Goal: Transaction & Acquisition: Purchase product/service

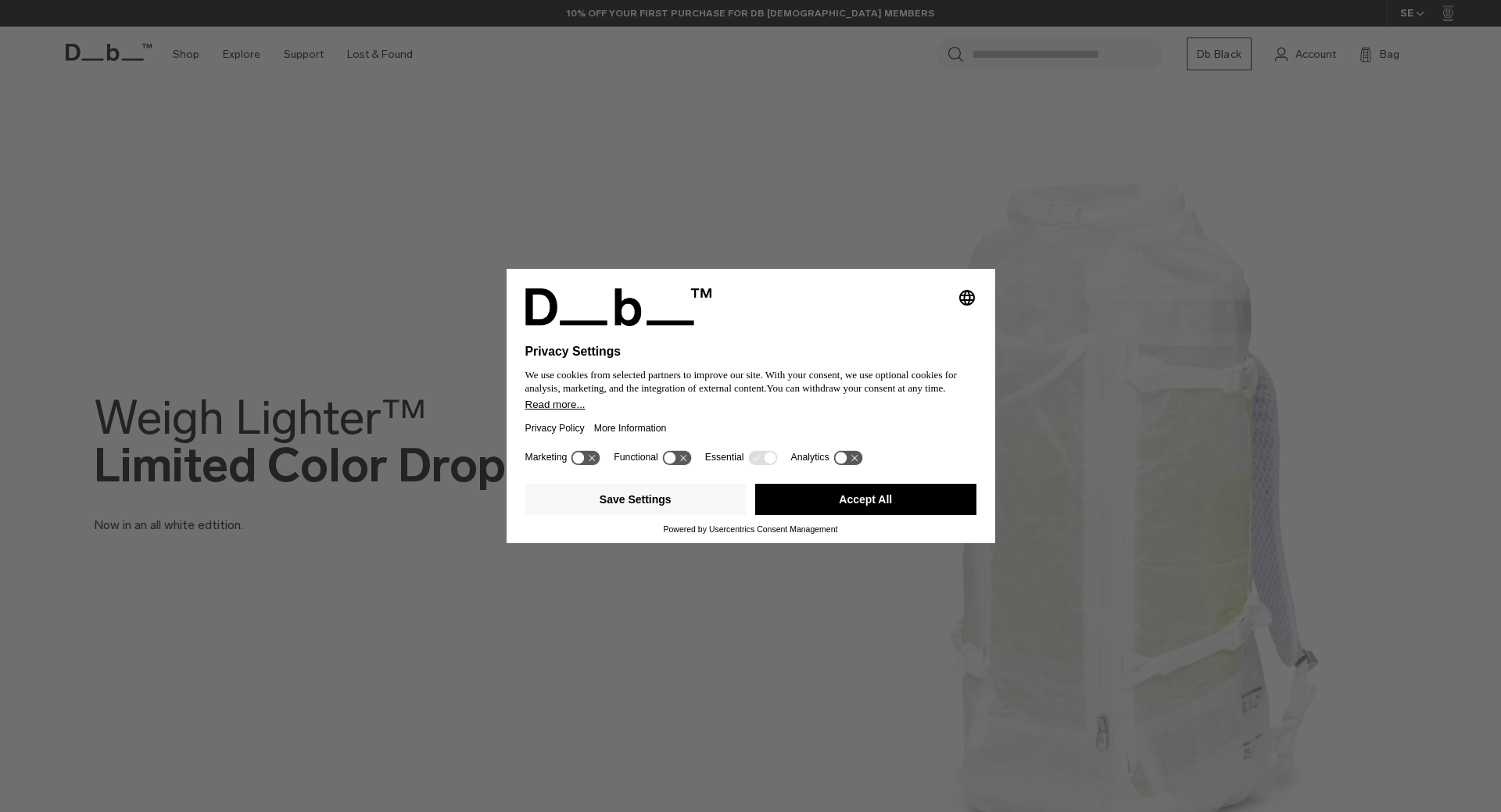
click at [874, 499] on button "Accept All" at bounding box center [865, 499] width 221 height 31
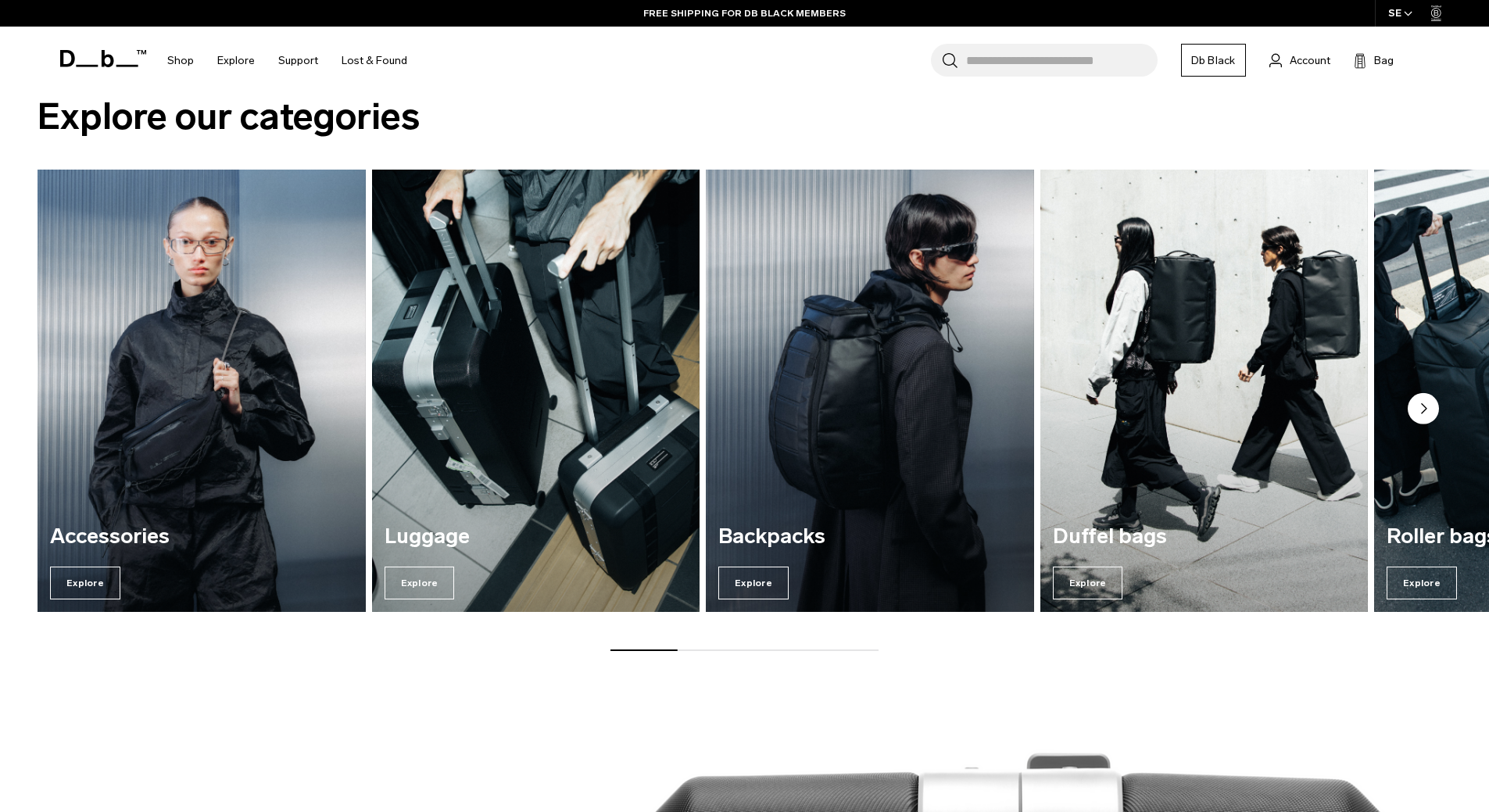
scroll to position [1407, 0]
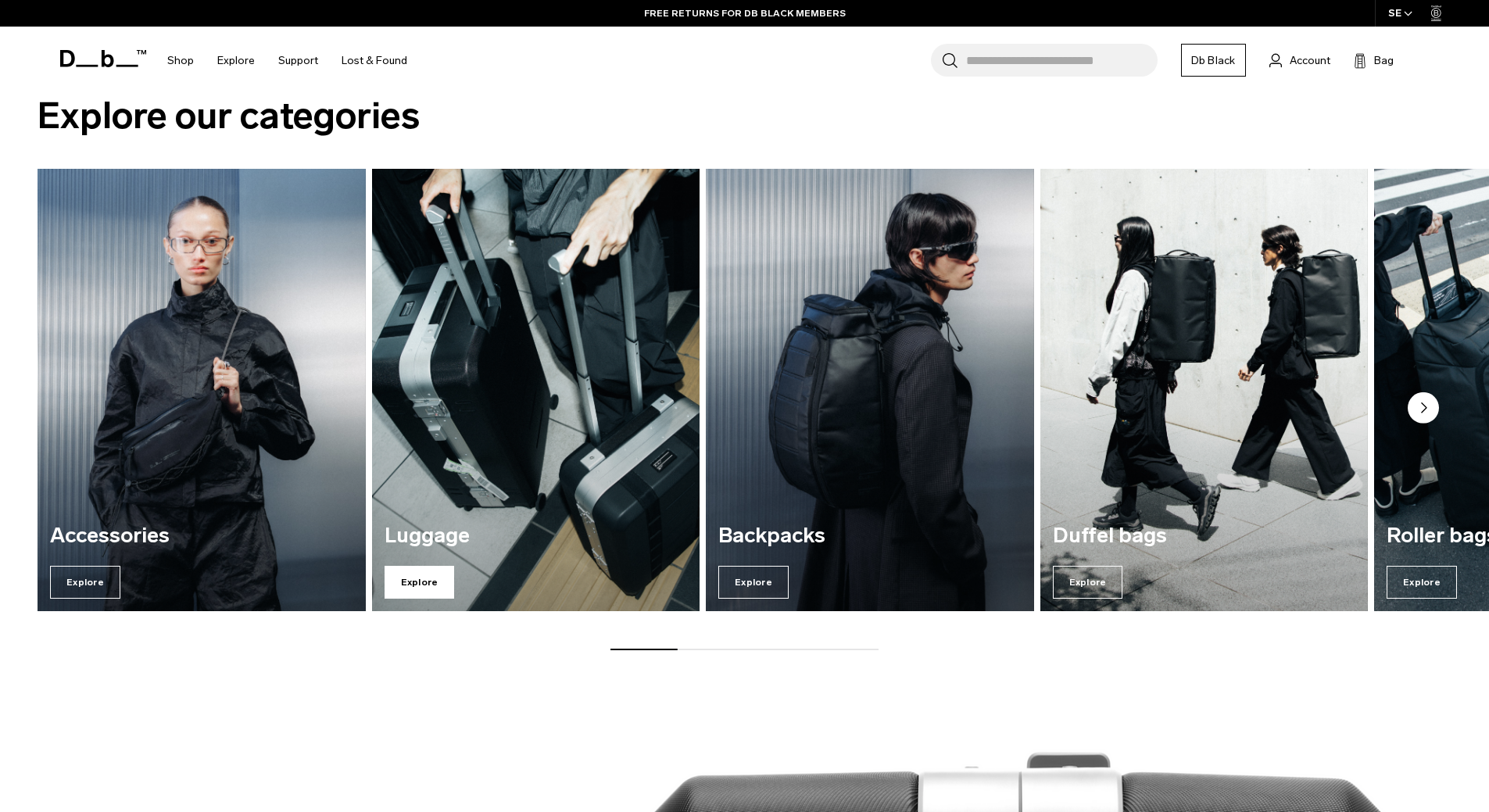
click at [419, 586] on span "Explore" at bounding box center [419, 582] width 70 height 33
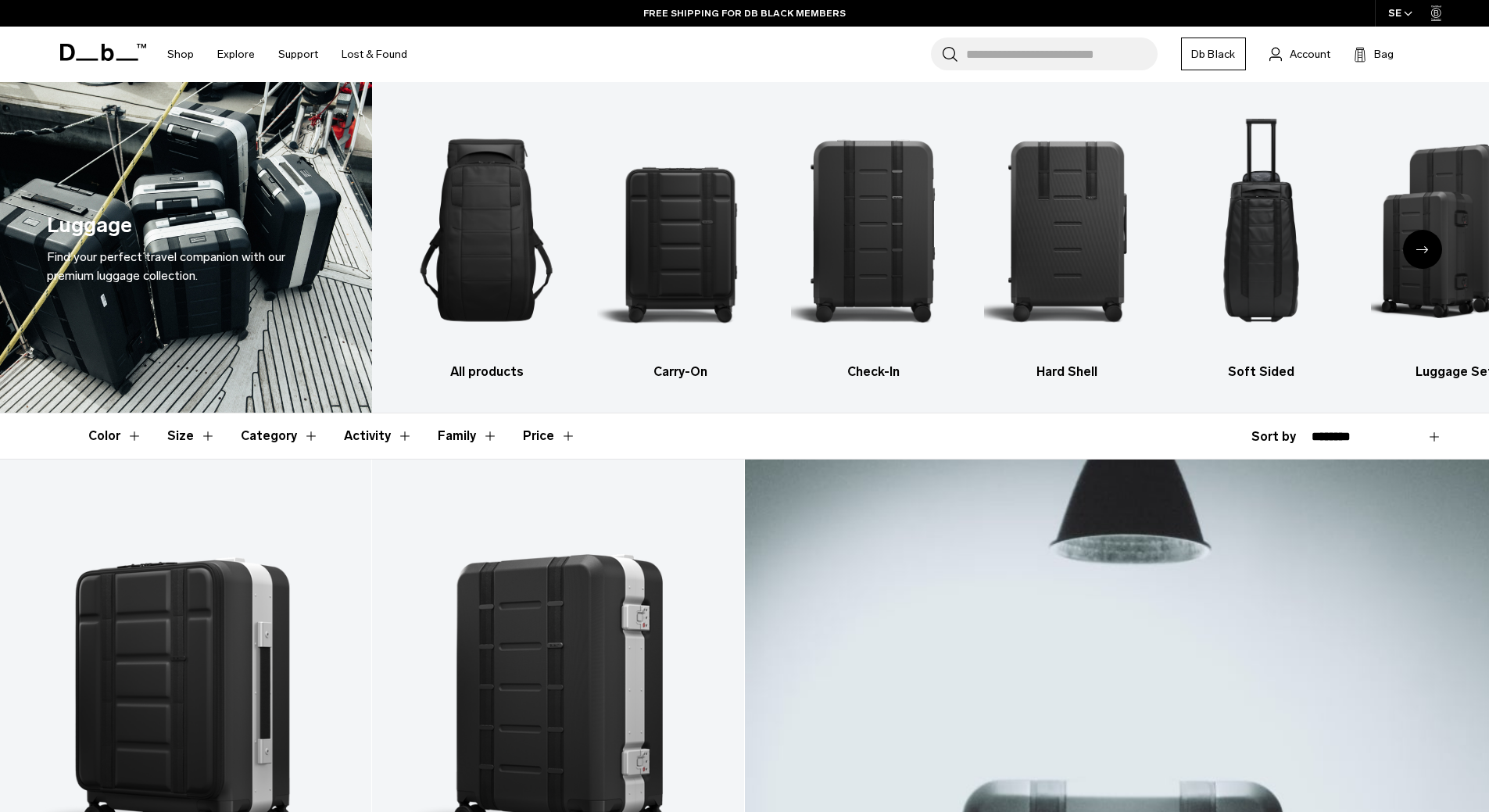
click at [1430, 254] on div "Next slide" at bounding box center [1422, 249] width 39 height 39
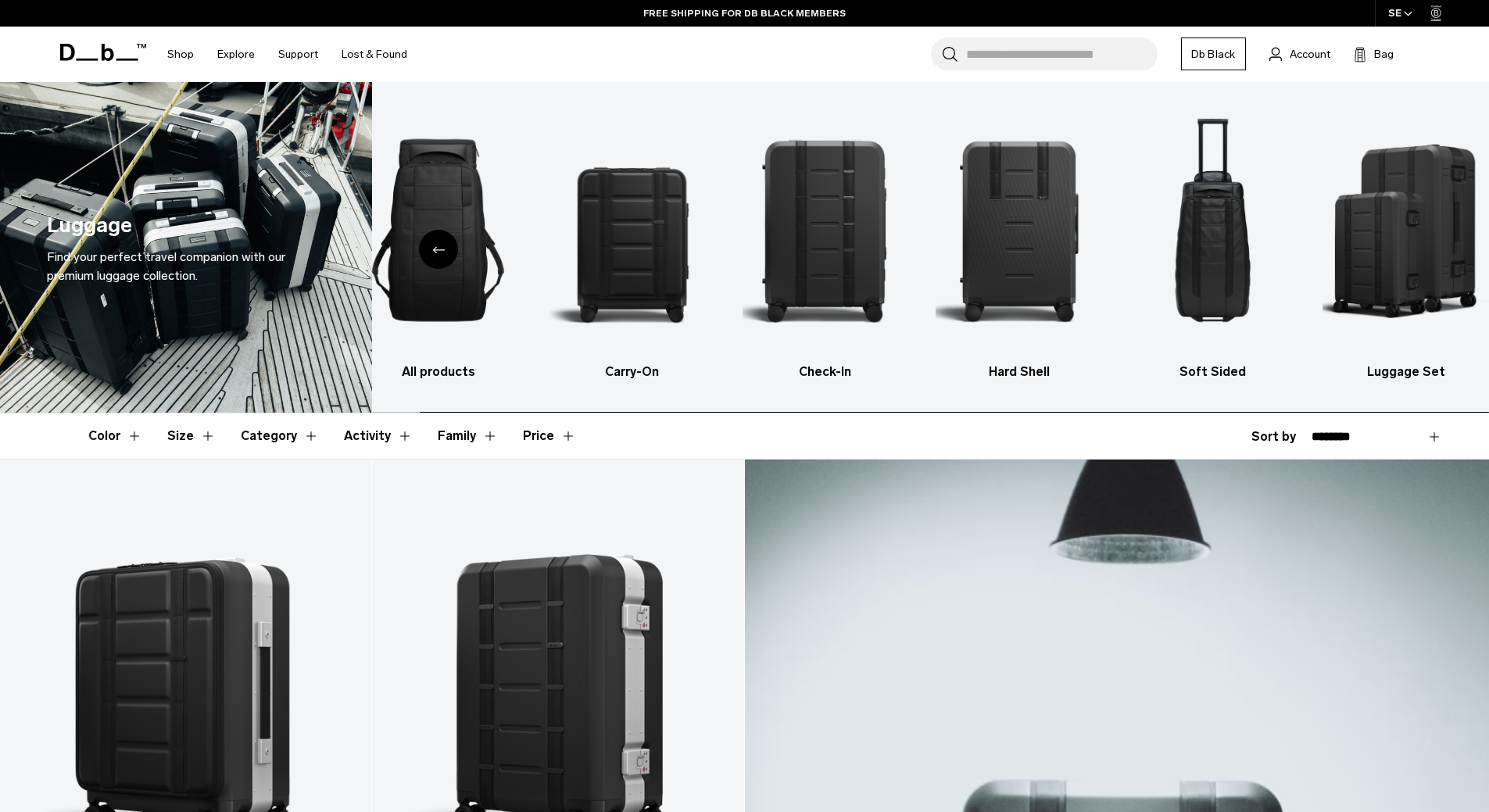
click at [1429, 254] on div "All products Carry-On Check-In Hard Shell Soft Sided Luggage Set" at bounding box center [930, 248] width 1117 height 331
click at [643, 240] on img "2 / 6" at bounding box center [632, 231] width 166 height 250
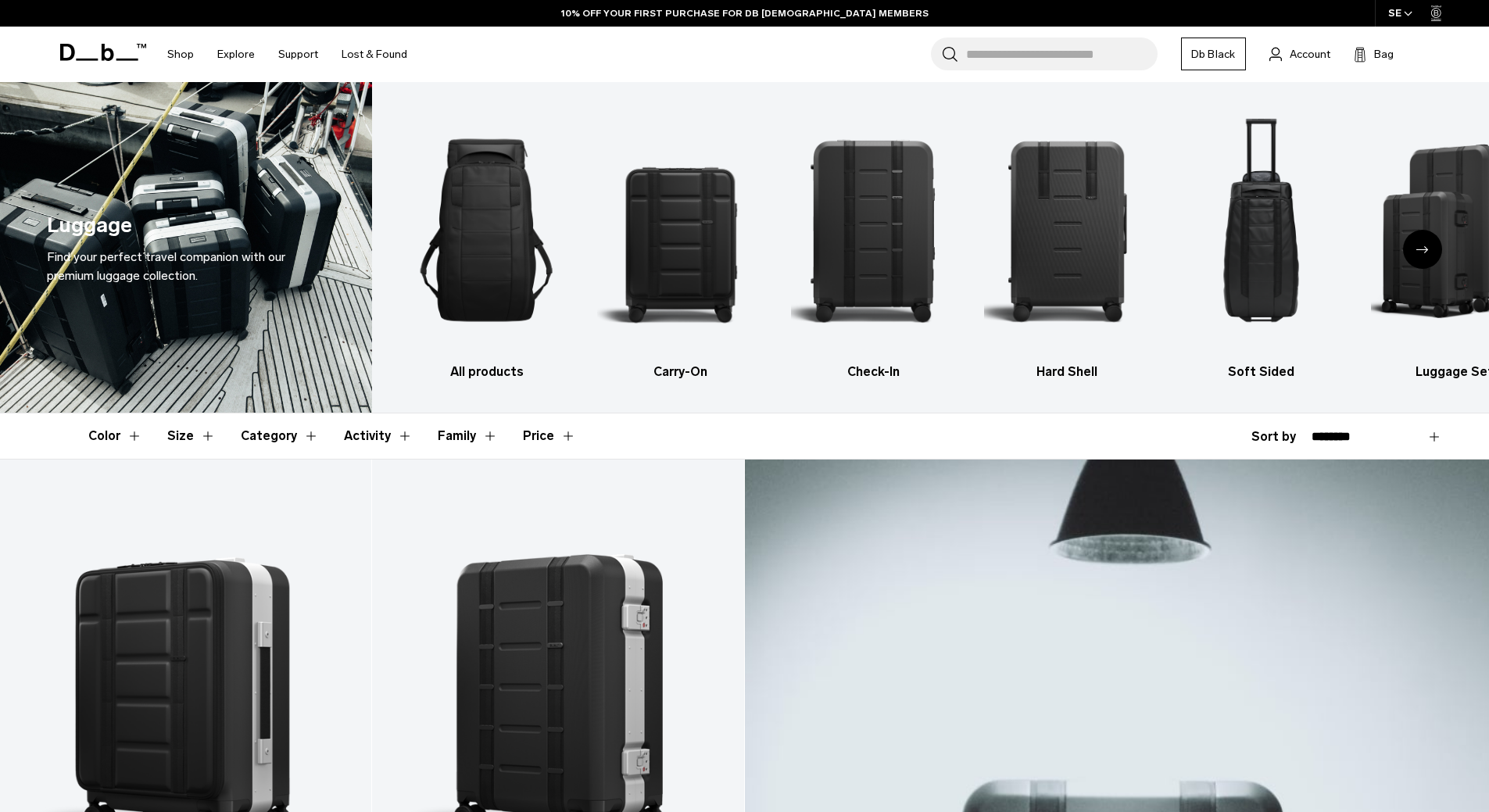
click at [1426, 255] on div "Next slide" at bounding box center [1422, 249] width 39 height 39
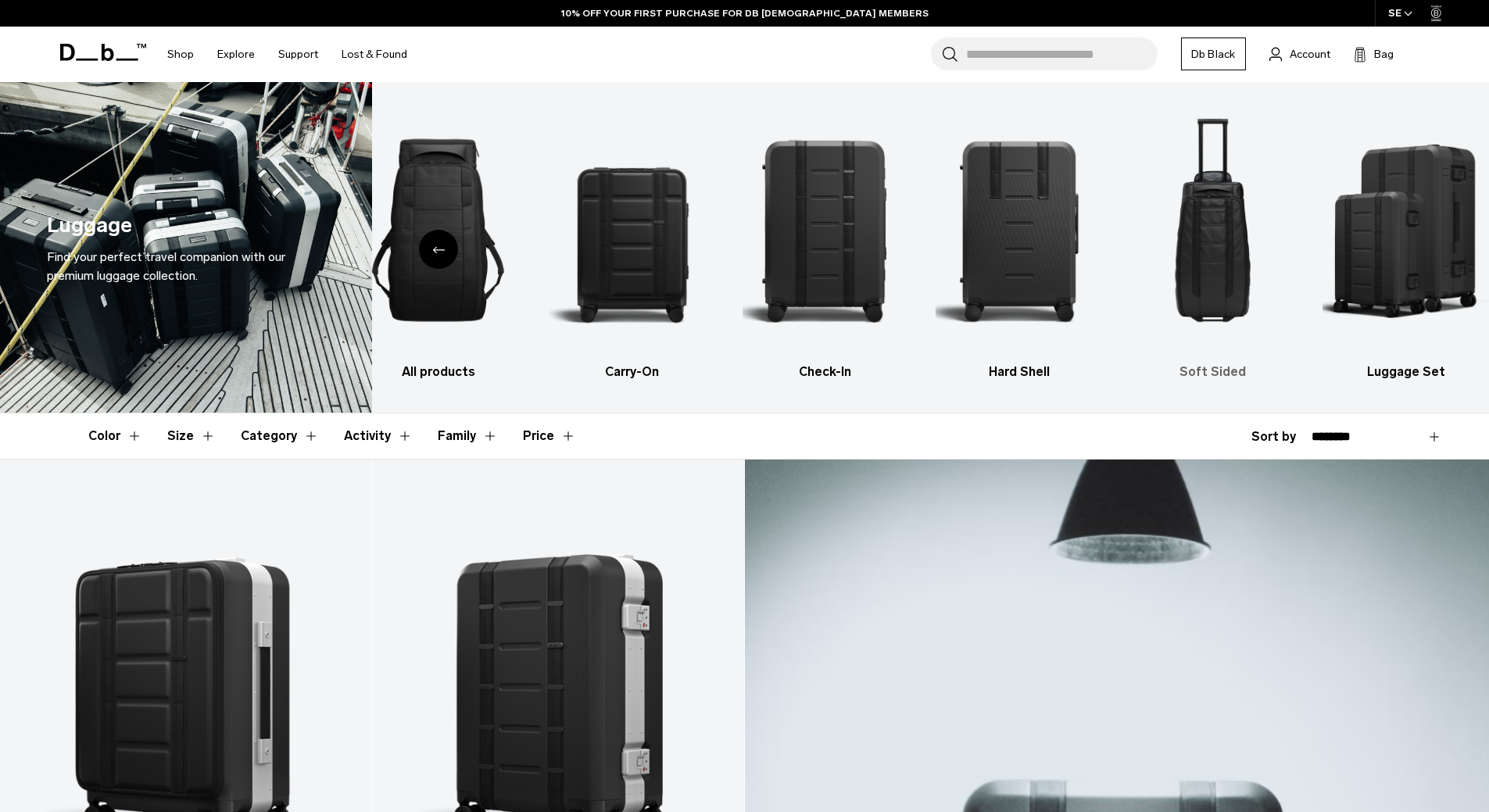
click at [1215, 259] on img "5 / 6" at bounding box center [1213, 231] width 166 height 250
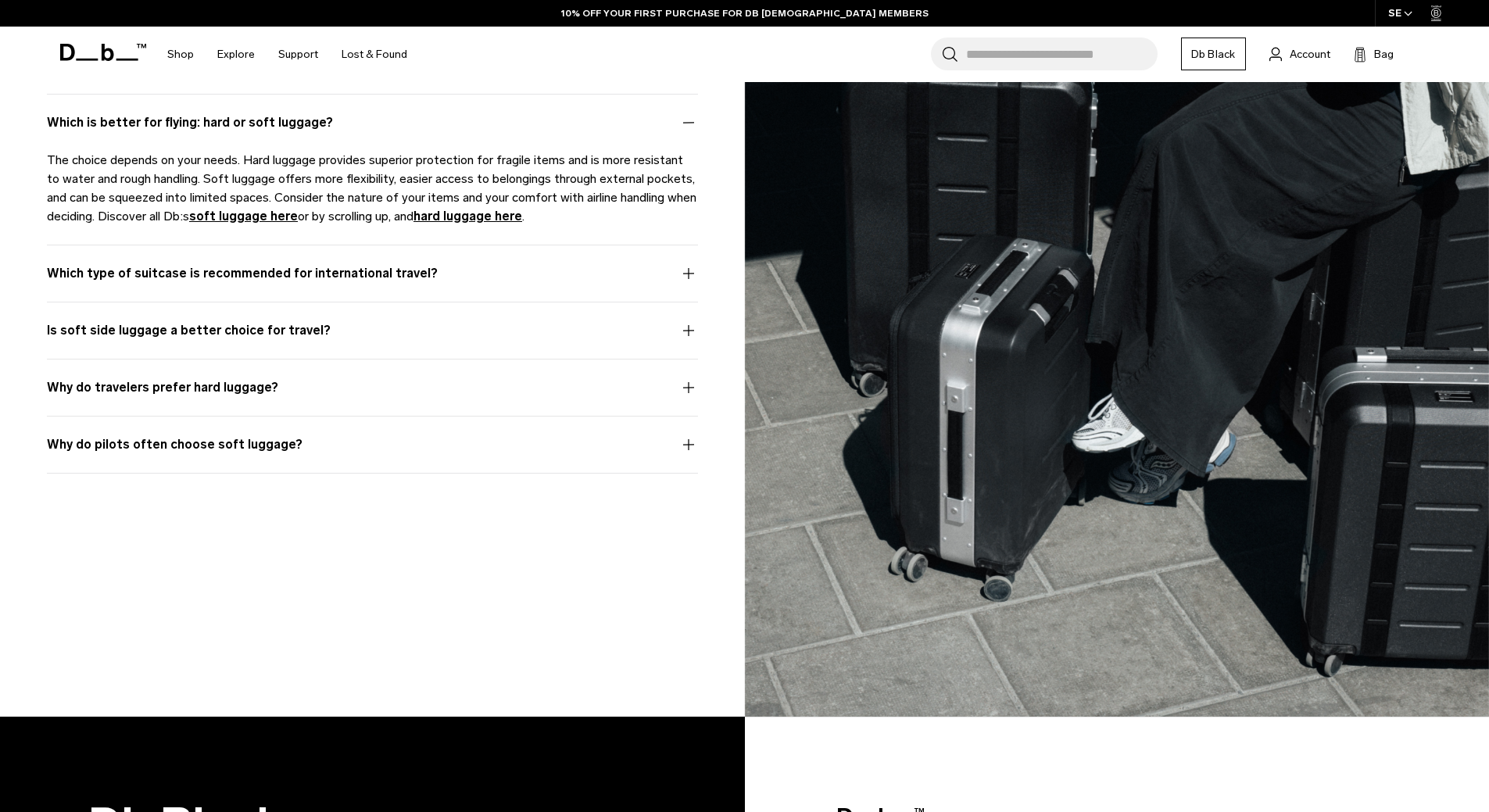
scroll to position [1951, 0]
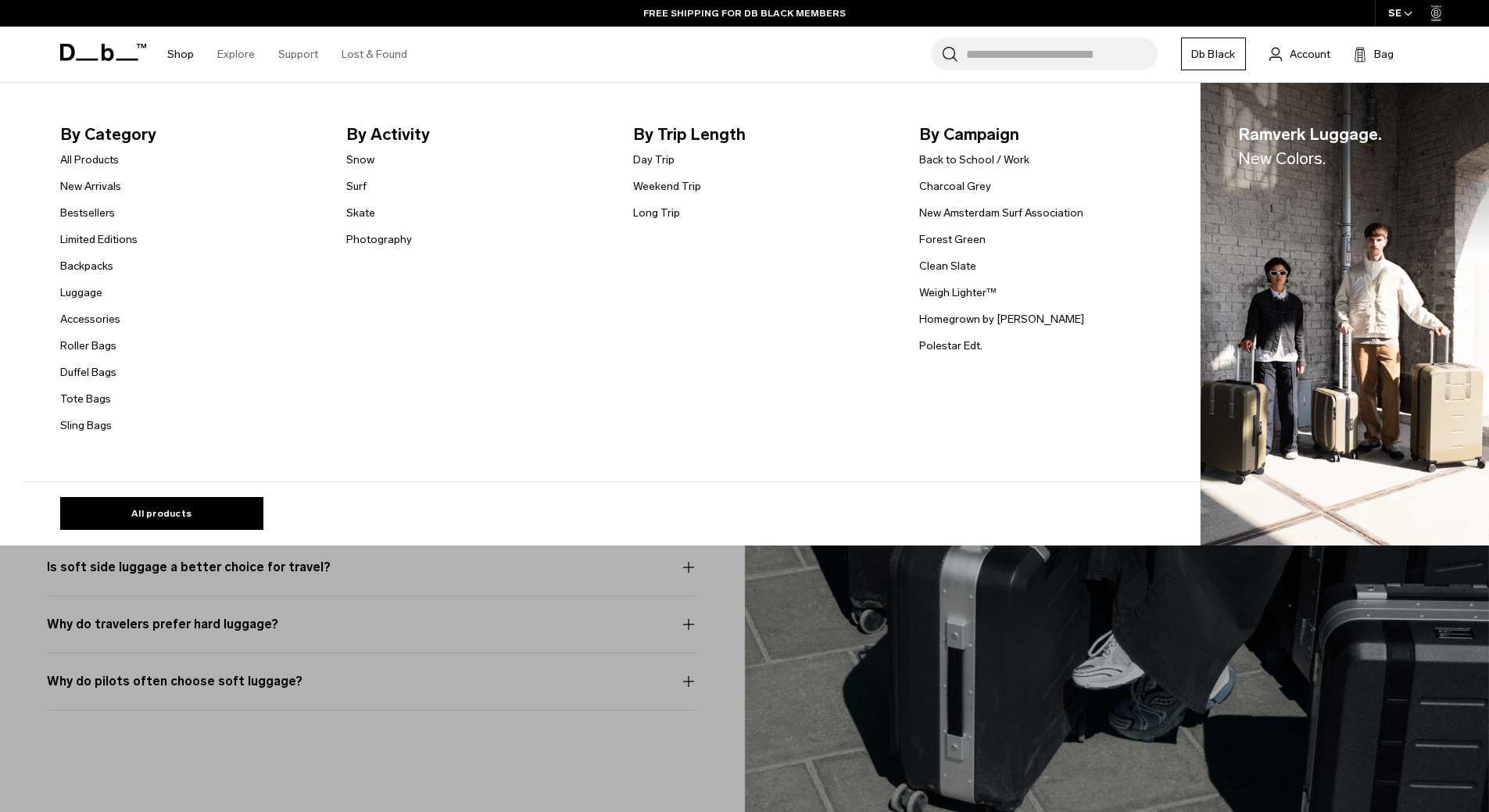
click at [182, 56] on link "Shop" at bounding box center [180, 55] width 27 height 55
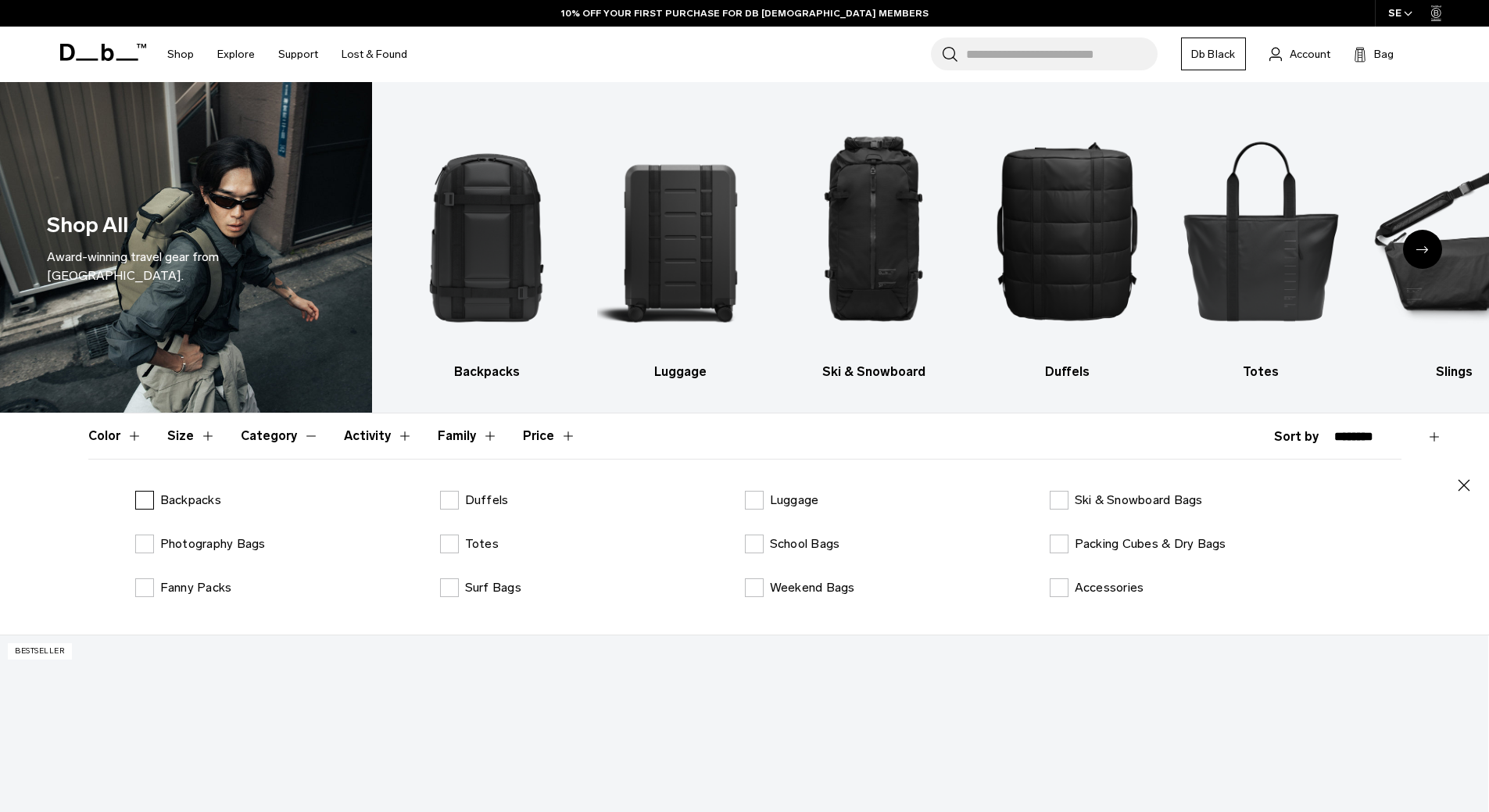
click at [142, 502] on label "Backpacks" at bounding box center [178, 500] width 86 height 19
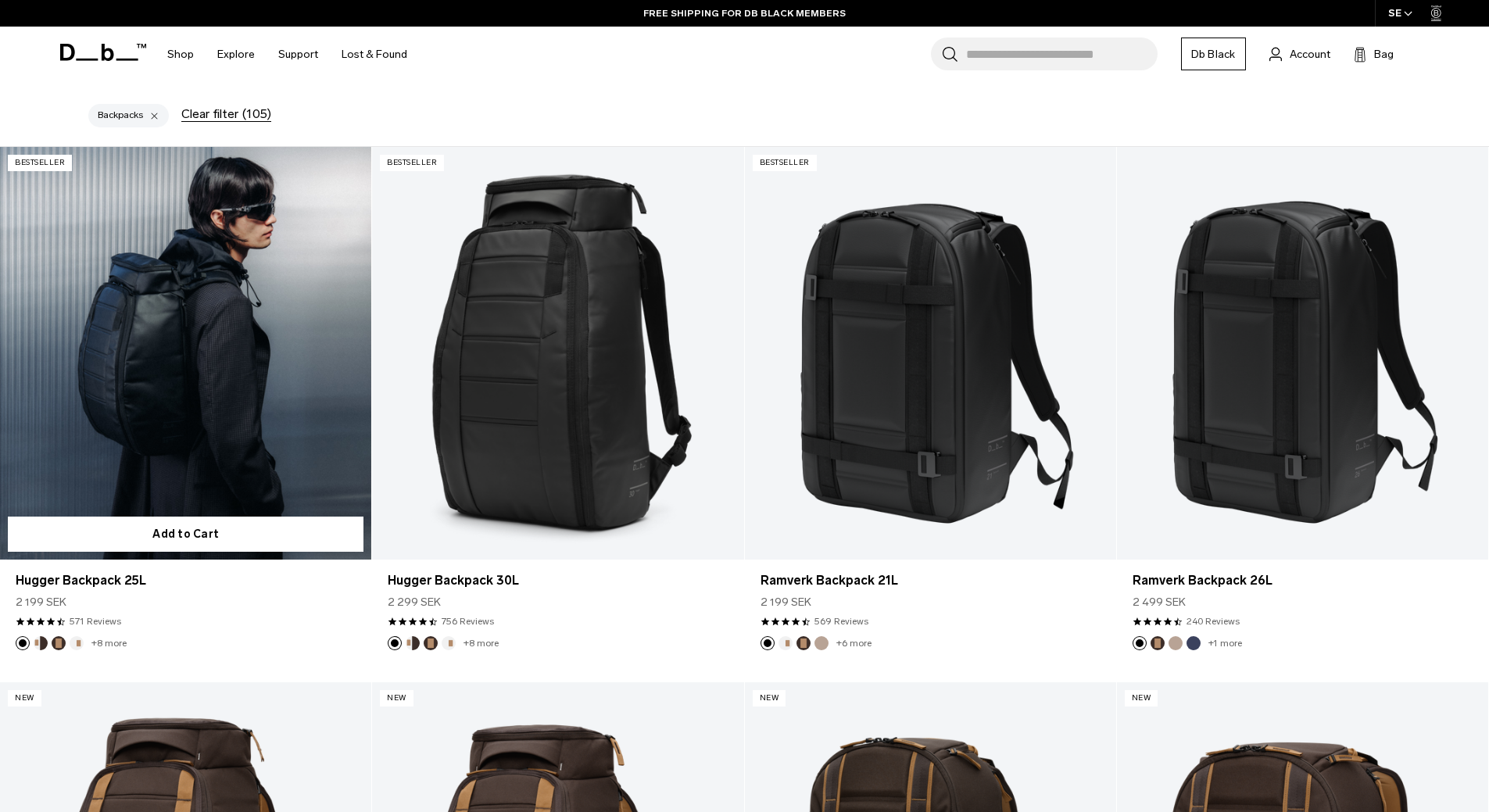
scroll to position [547, 0]
